Goal: Find specific page/section

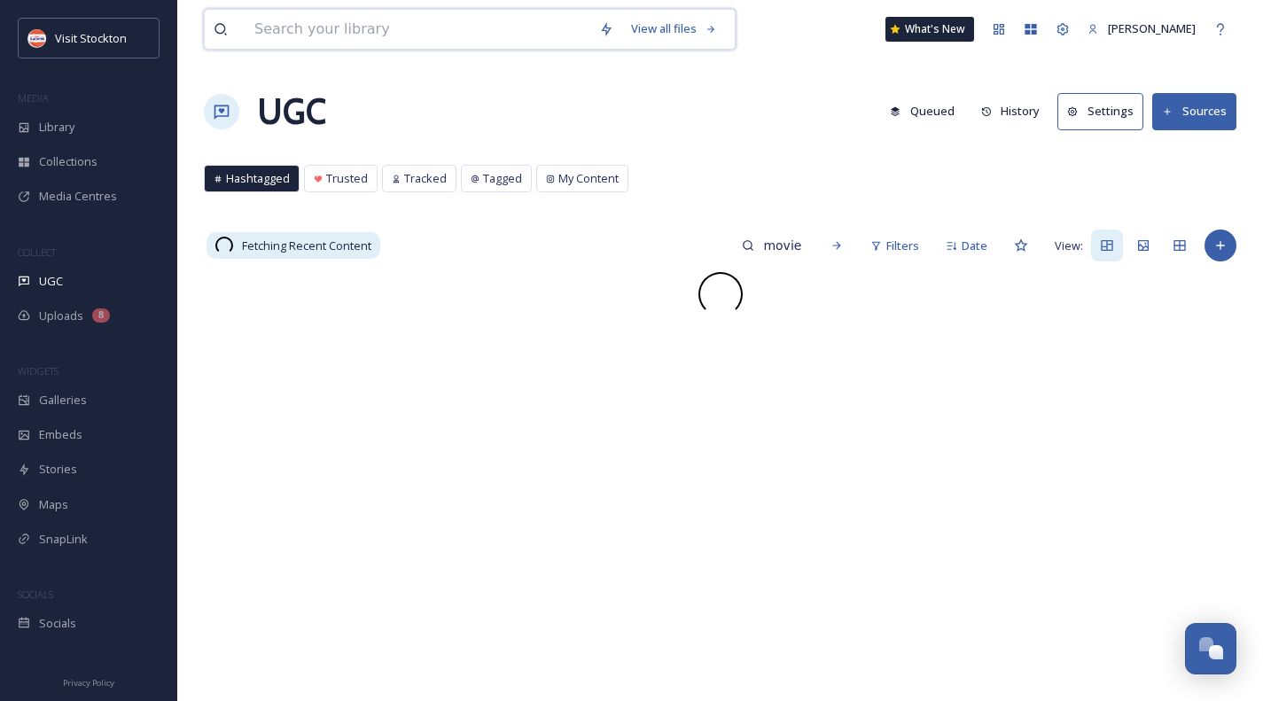
click at [270, 27] on input at bounding box center [417, 29] width 345 height 39
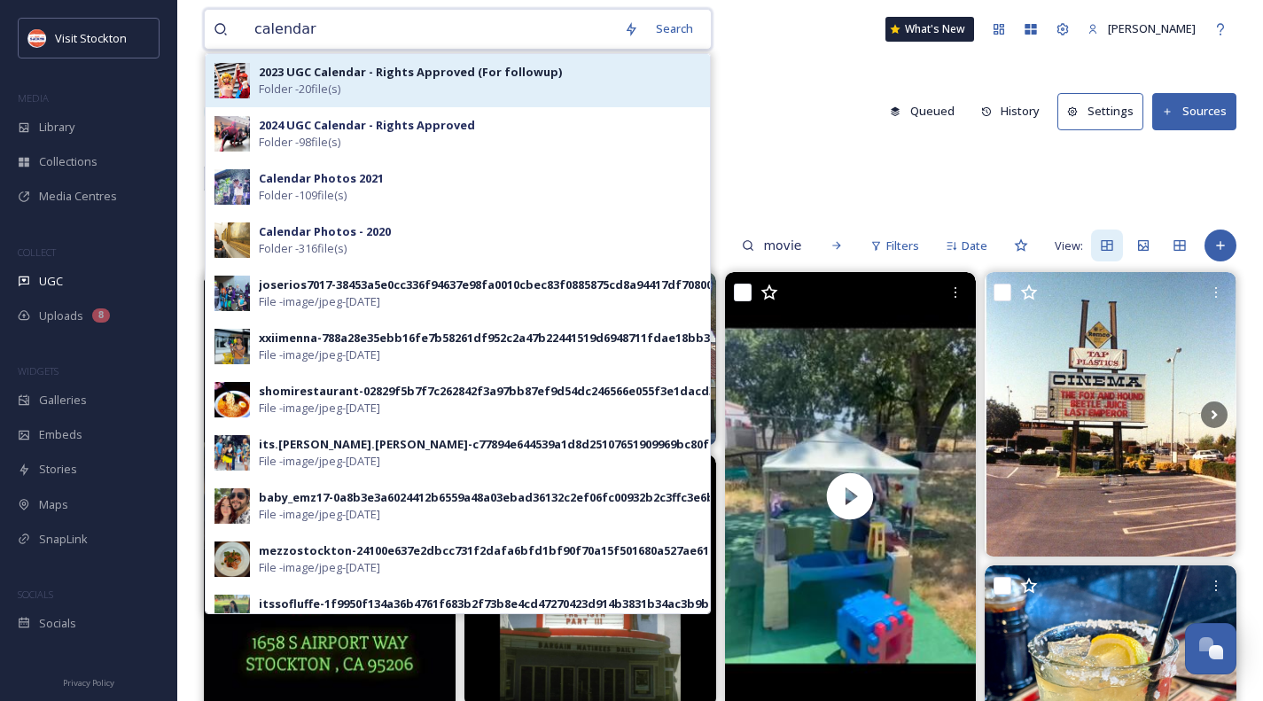
type input "calendar"
click at [320, 89] on span "Folder - 20 file(s)" at bounding box center [300, 89] width 82 height 17
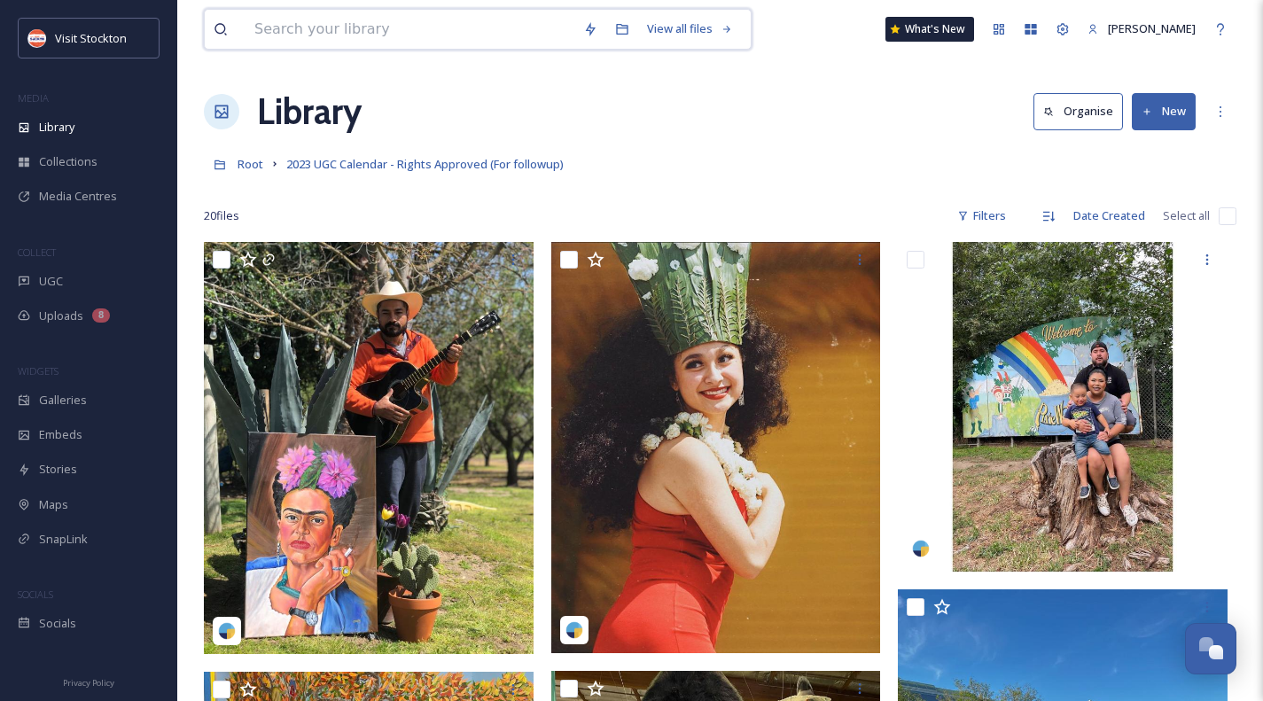
click at [313, 29] on input at bounding box center [409, 29] width 329 height 39
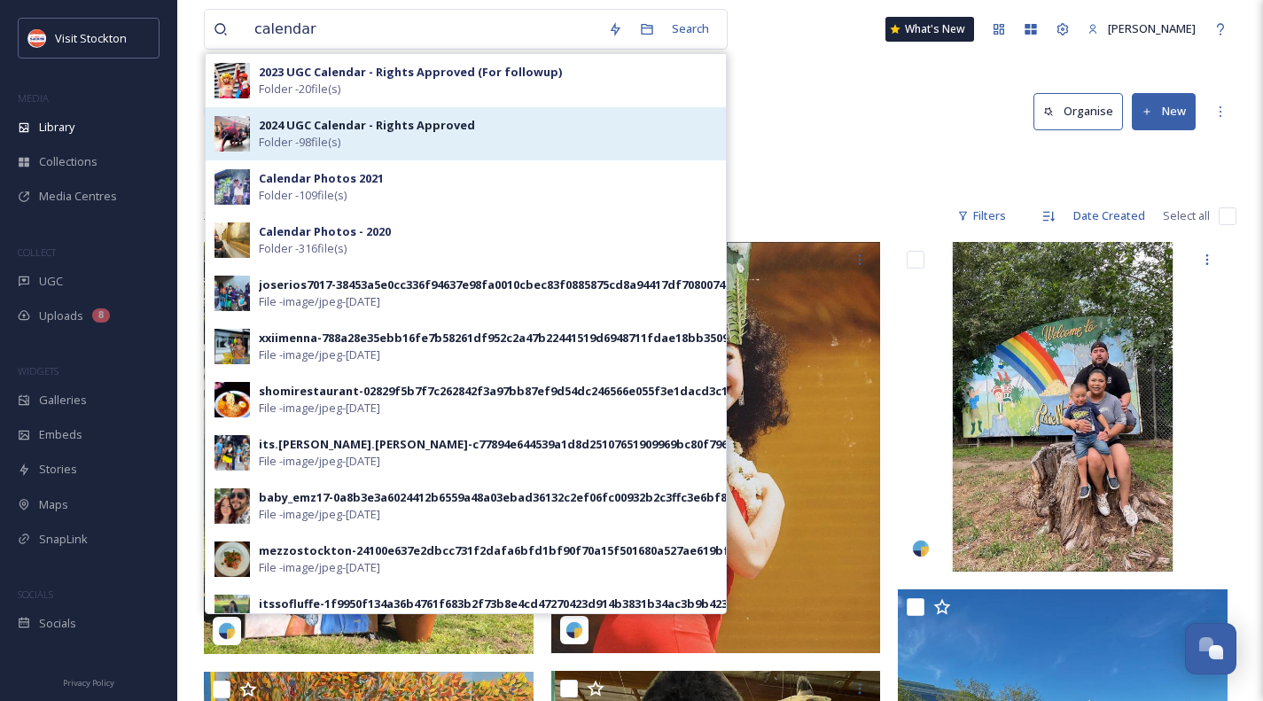
click at [387, 139] on div "2024 UGC Calendar - Rights Approved Folder - 98 file(s)" at bounding box center [488, 134] width 458 height 34
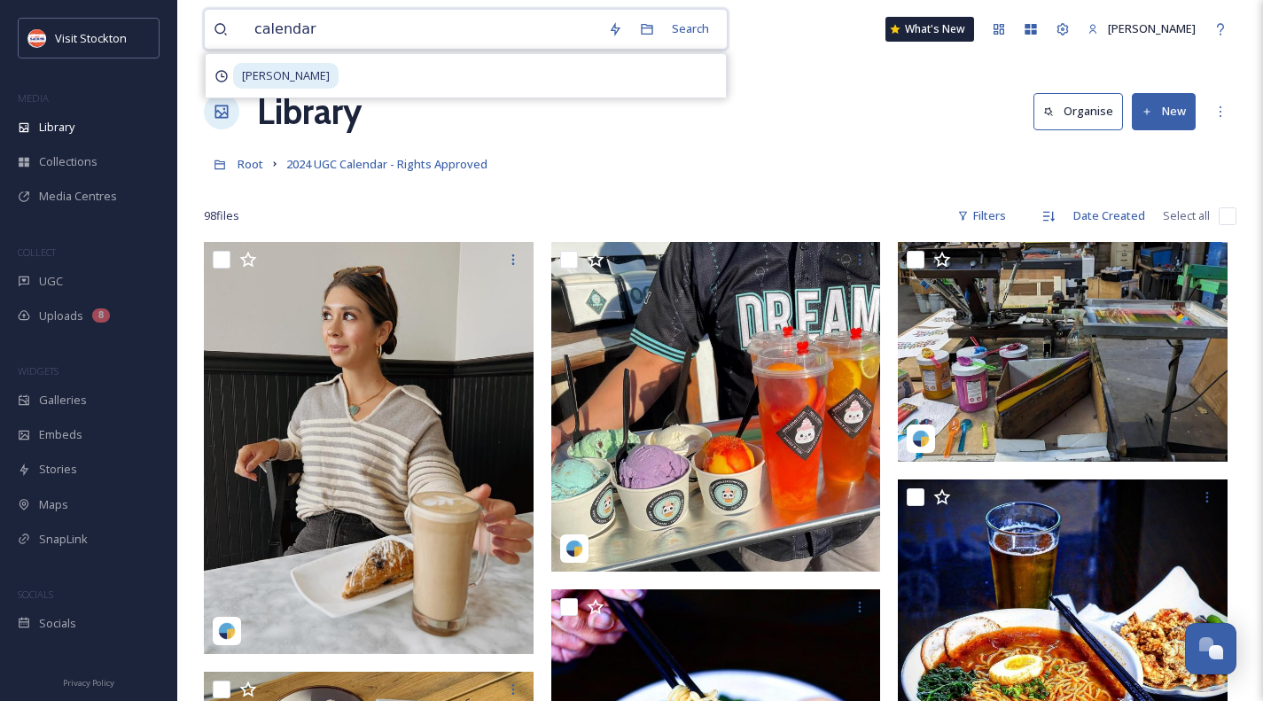
click at [317, 27] on input "calendar" at bounding box center [422, 29] width 354 height 39
type input "calendar"
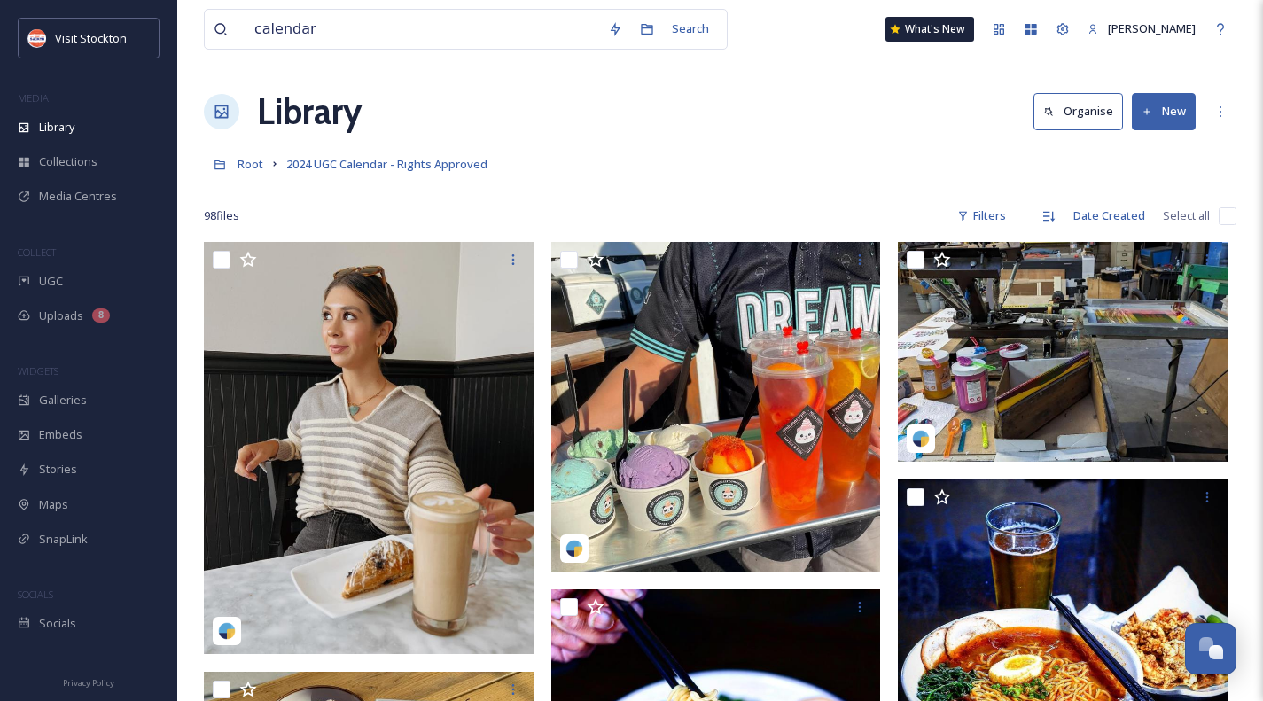
click at [858, 159] on div "Root 2024 UGC Calendar - Rights Approved" at bounding box center [720, 164] width 1032 height 34
